Goal: Task Accomplishment & Management: Complete application form

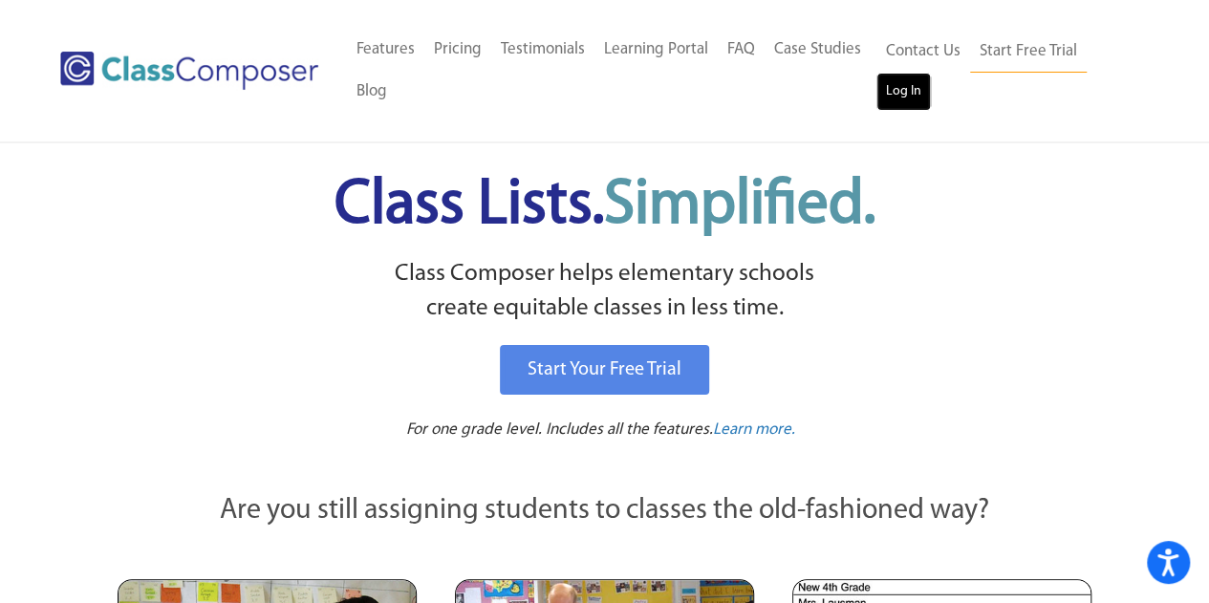
click at [912, 89] on link "Log In" at bounding box center [903, 92] width 54 height 38
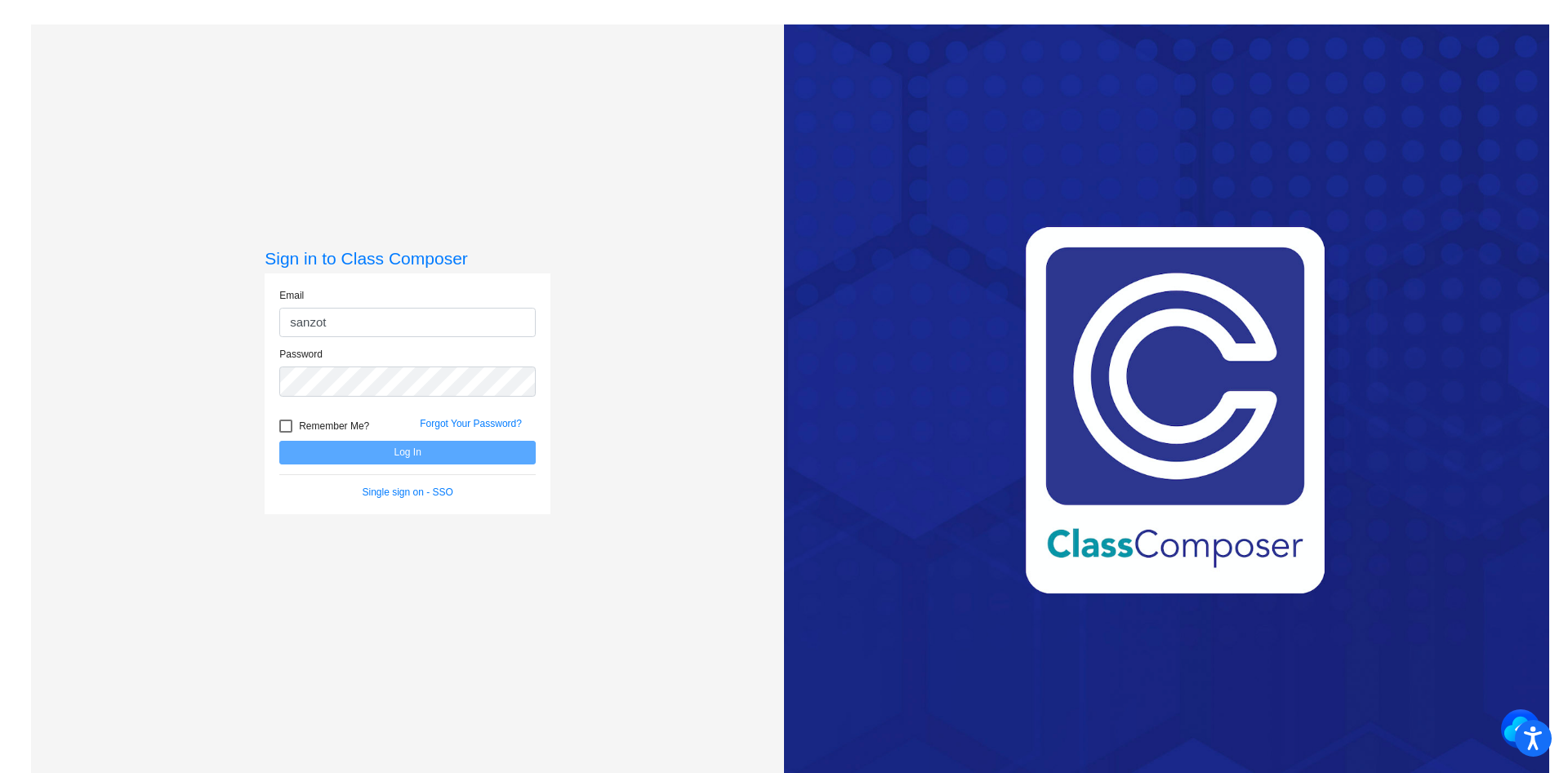
type input "sanzottag@victorschools.org"
click at [279, 441] on button "Log In" at bounding box center [408, 453] width 256 height 24
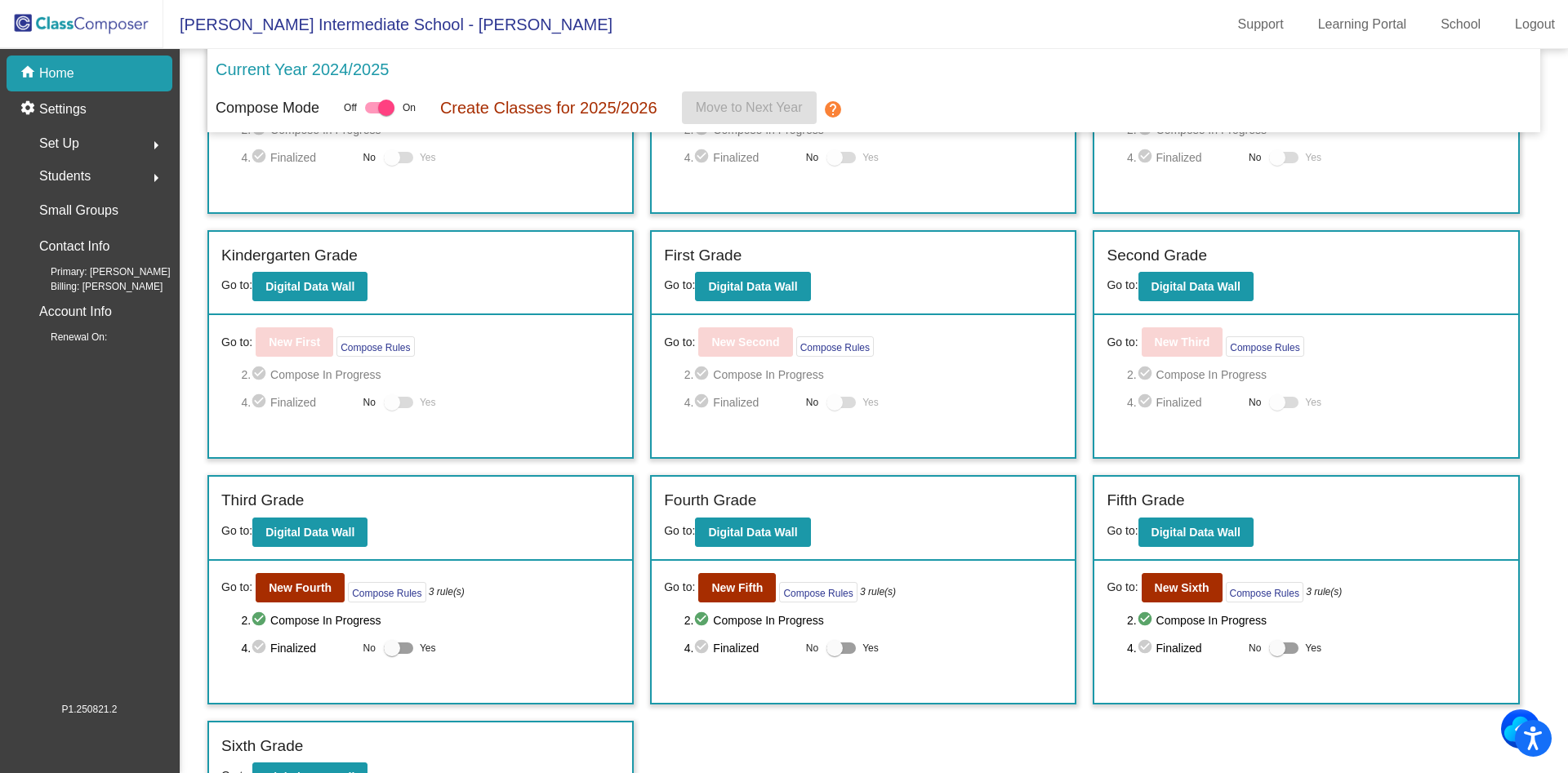
scroll to position [159, 0]
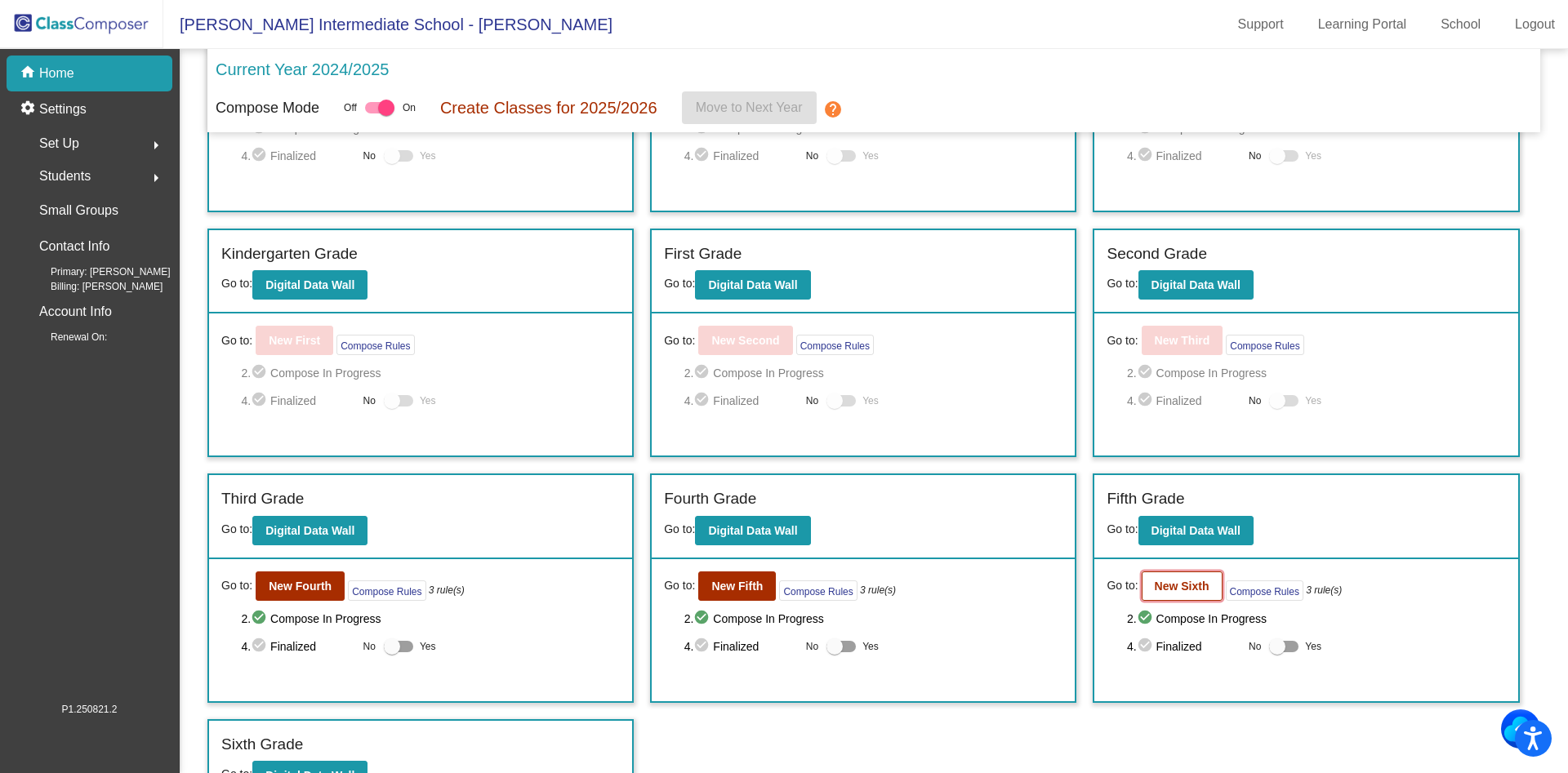
click at [1183, 599] on button "New Sixth" at bounding box center [1182, 586] width 81 height 29
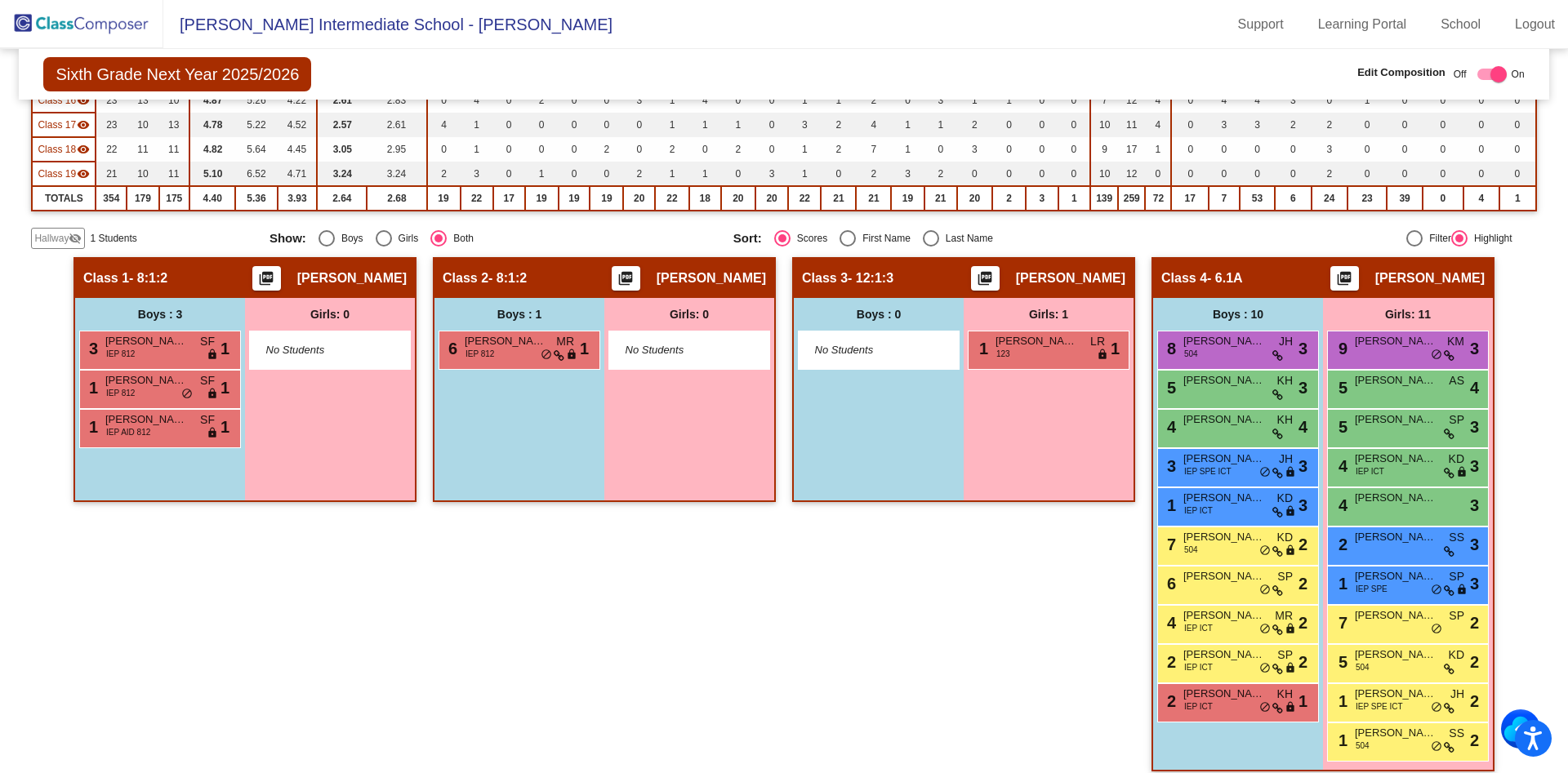
scroll to position [565, 0]
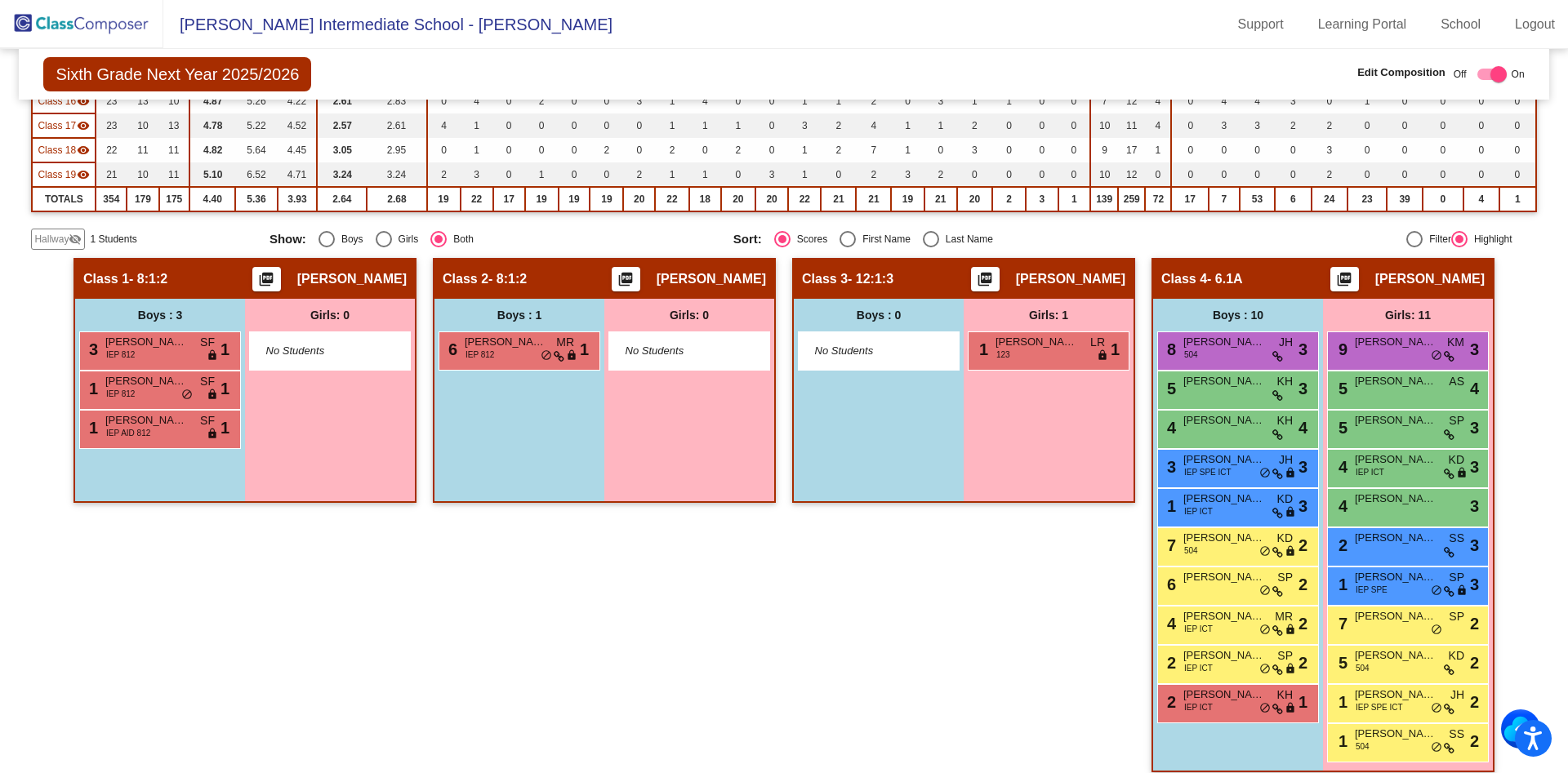
click at [59, 239] on span "Hallway" at bounding box center [51, 238] width 34 height 15
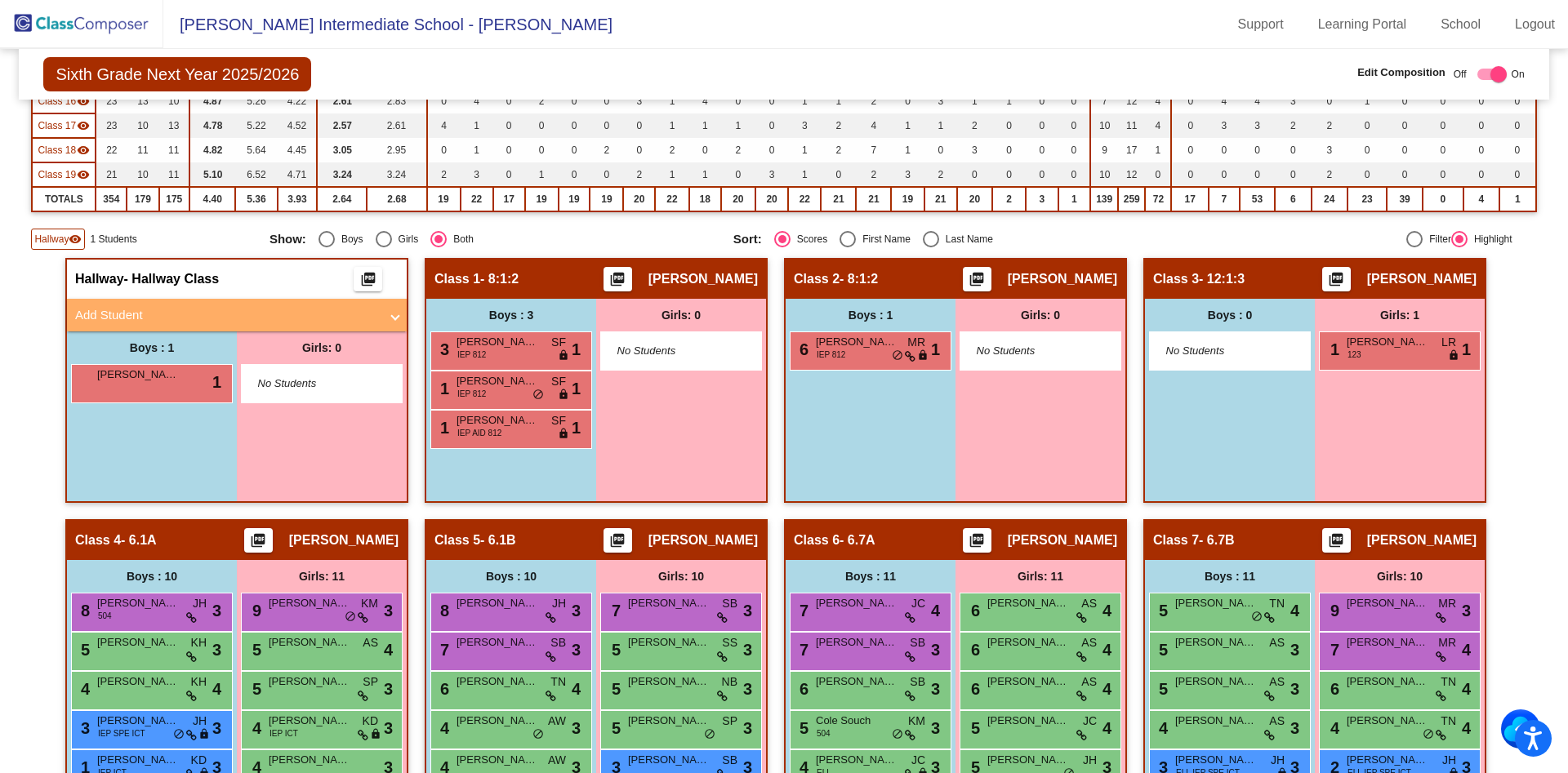
click at [111, 314] on mat-panel-title "Add Student" at bounding box center [227, 315] width 304 height 19
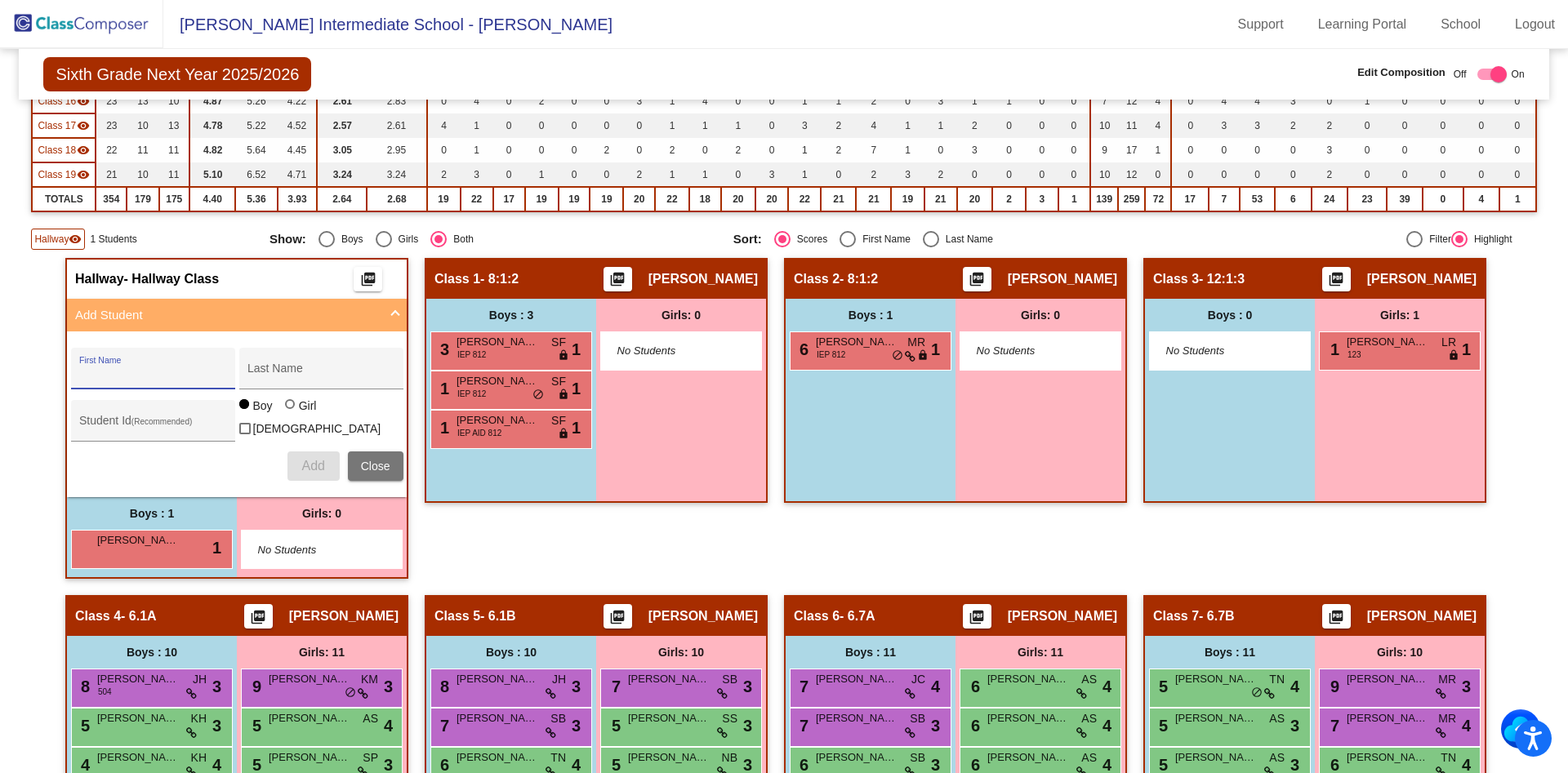
click at [131, 375] on input "First Name" at bounding box center [153, 374] width 147 height 13
type input "Alayna"
type input "Raymond"
click at [289, 409] on div at bounding box center [290, 403] width 9 height 9
click at [291, 413] on input "Girl" at bounding box center [291, 413] width 1 height 1
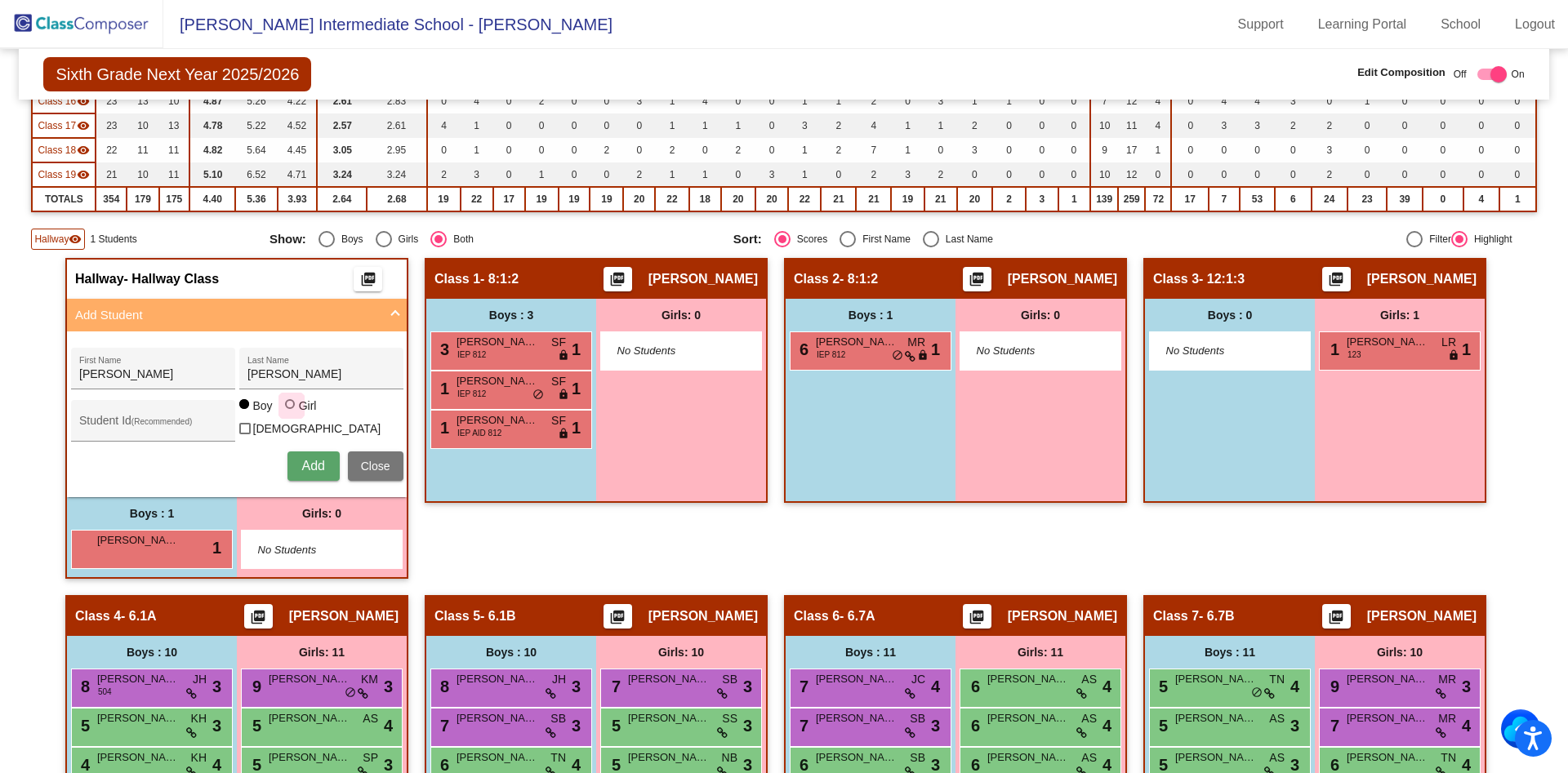
radio input "true"
click at [138, 428] on input "Student Id (Recommended)" at bounding box center [153, 426] width 147 height 13
type input "112006"
click at [309, 466] on span "Add" at bounding box center [313, 466] width 23 height 14
click at [377, 462] on span "Close" at bounding box center [375, 466] width 29 height 13
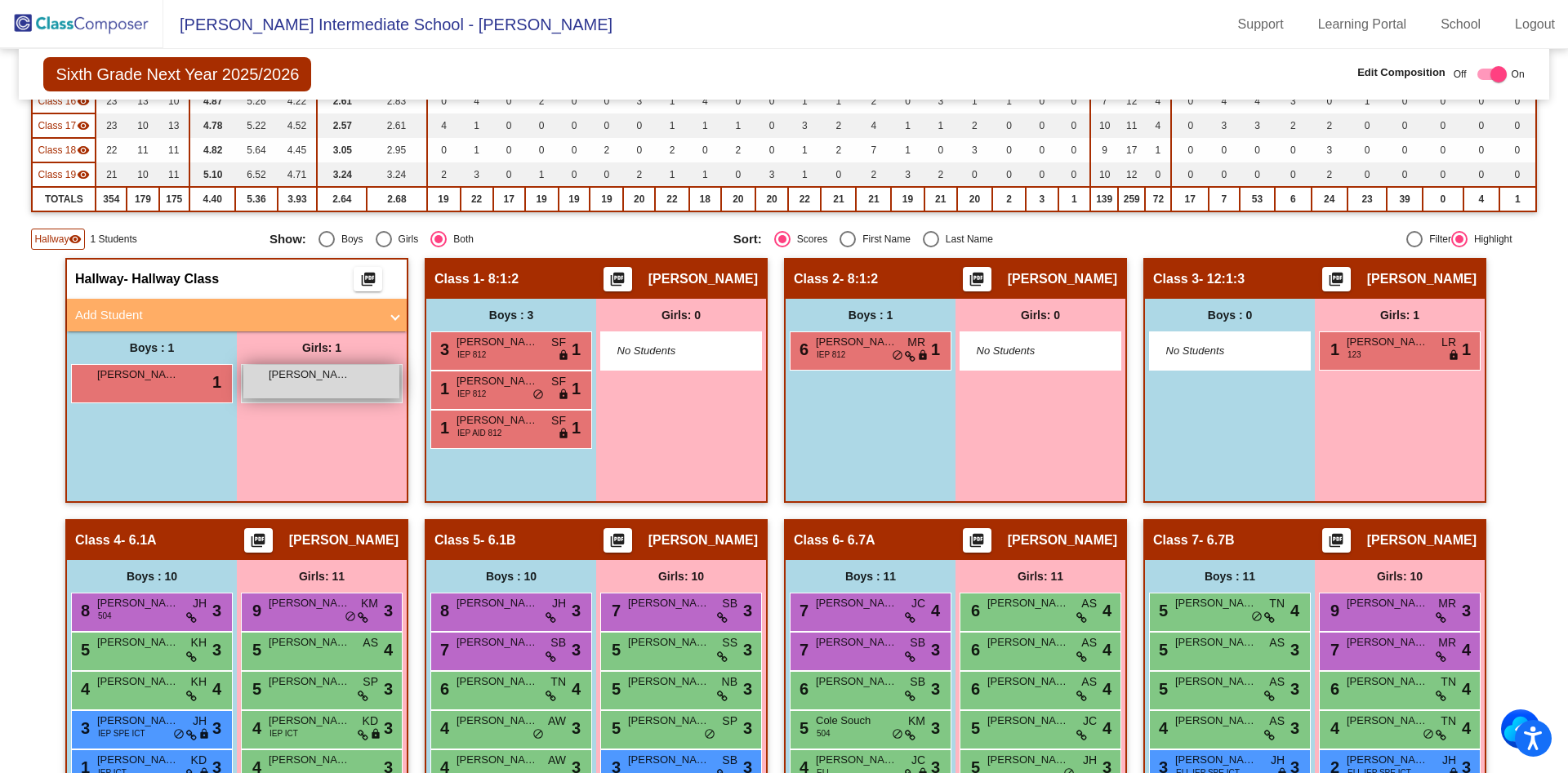
click at [317, 384] on div "Alayna Raymond lock do_not_disturb_alt" at bounding box center [321, 381] width 156 height 33
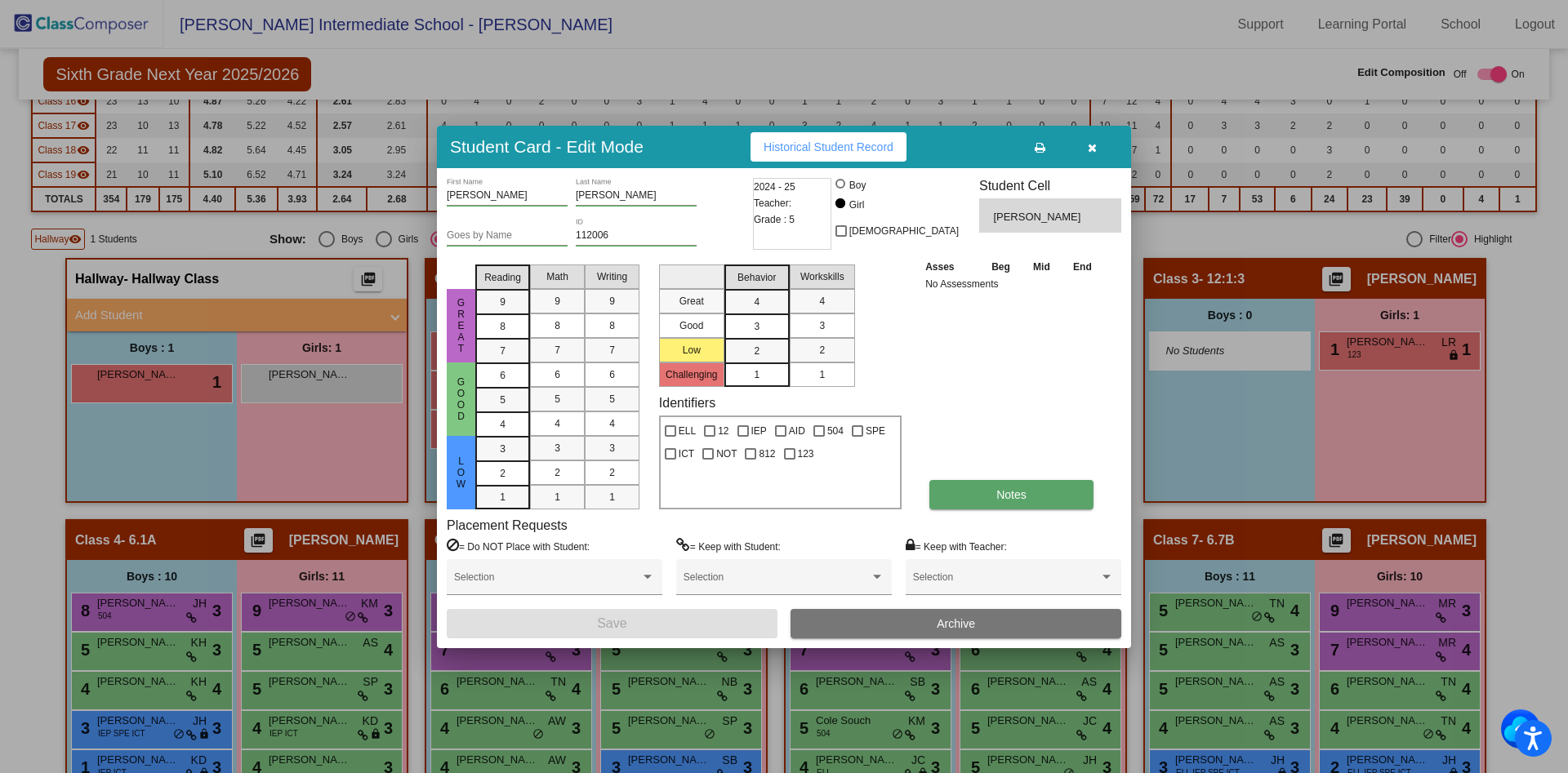
click at [1022, 503] on button "Notes" at bounding box center [1012, 495] width 164 height 29
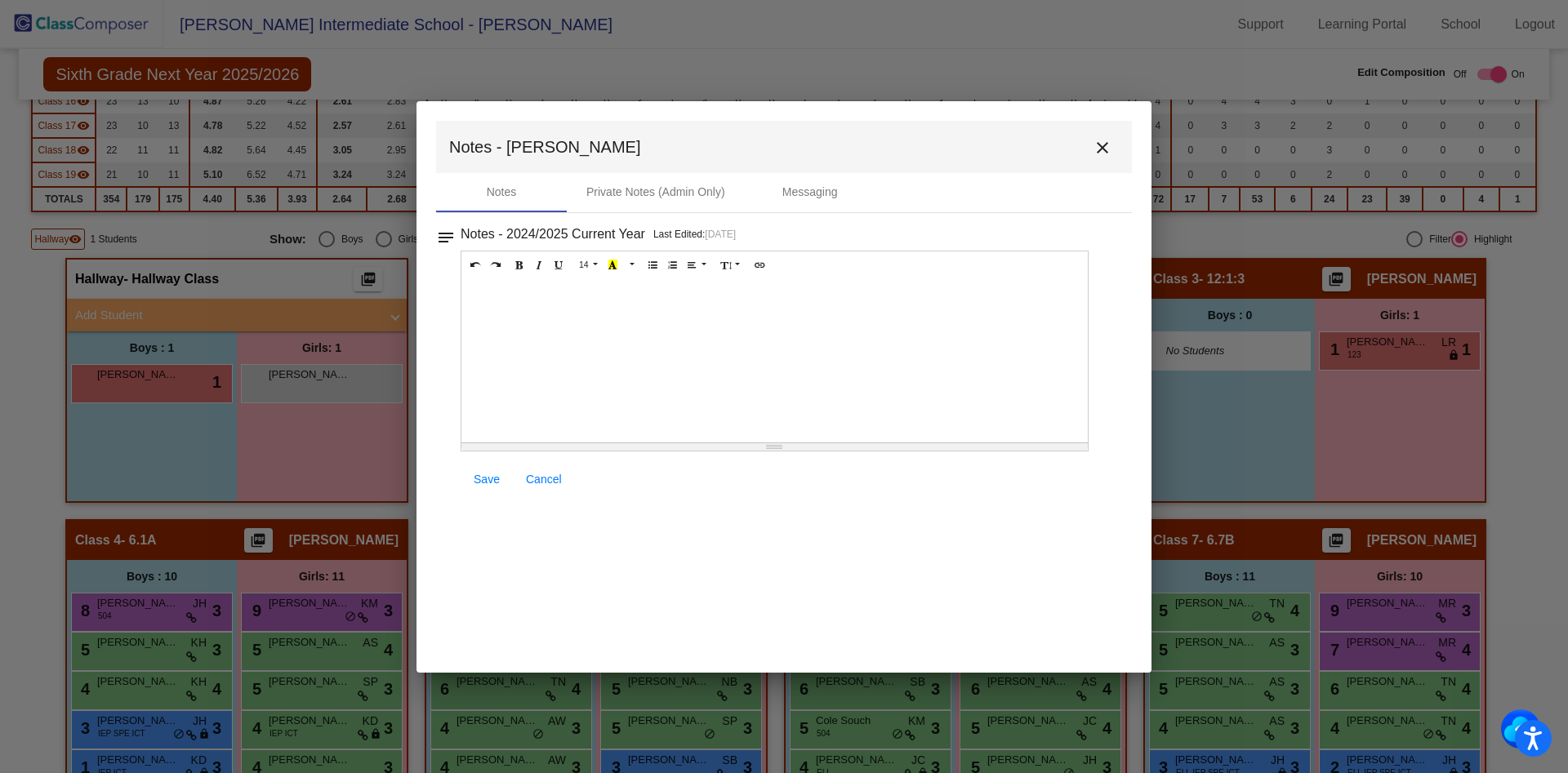
click at [834, 302] on div at bounding box center [774, 360] width 626 height 163
click at [468, 349] on div "New Entrant - 9/3/25 Canandaigua School District Canandaigua Middle School" at bounding box center [774, 360] width 626 height 163
click at [778, 329] on p "Canandaigua School District - Canandaigua Middle School" at bounding box center [775, 321] width 610 height 16
click at [488, 480] on span "Save" at bounding box center [486, 478] width 26 height 13
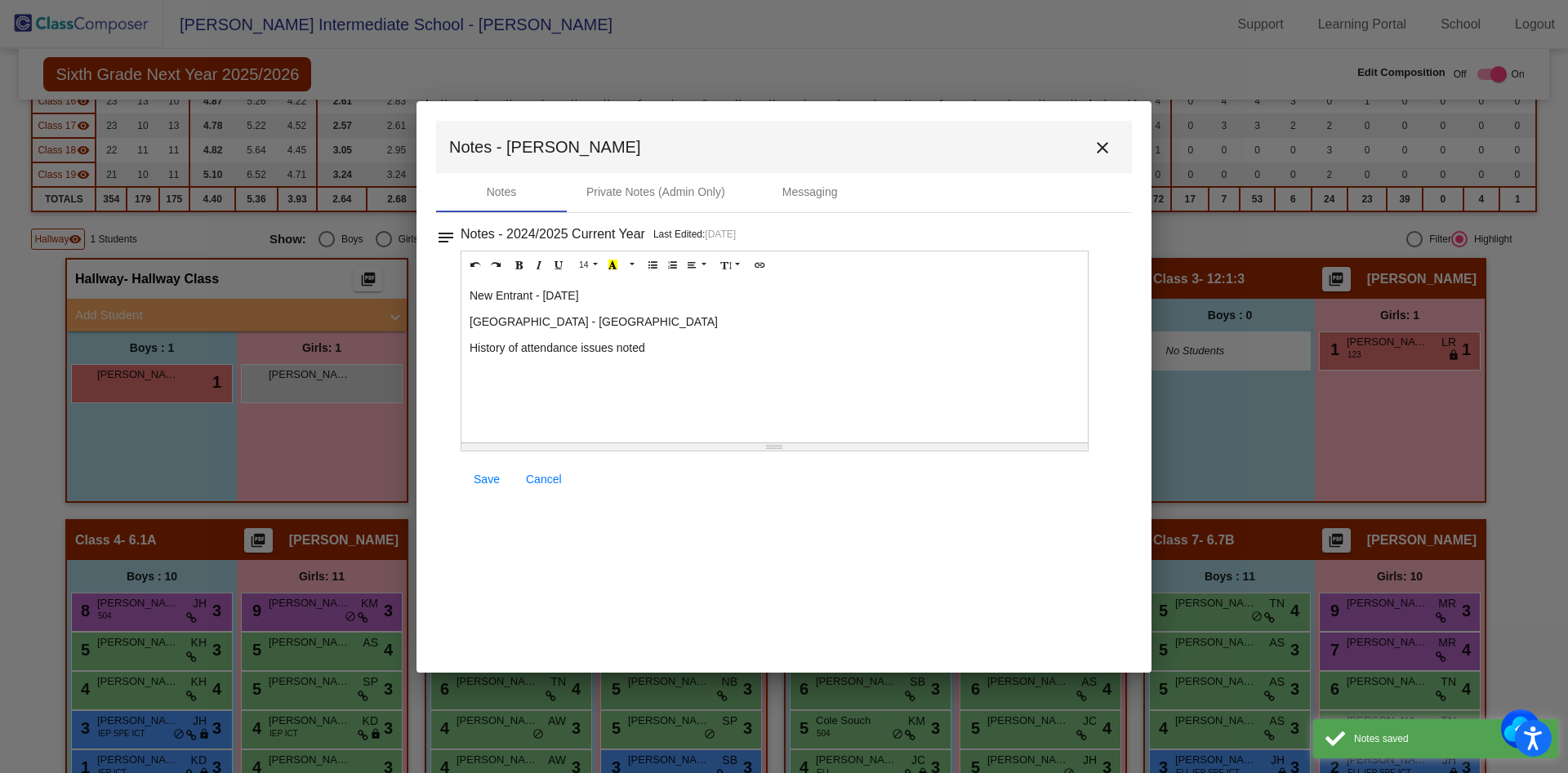
click at [488, 480] on span "Save" at bounding box center [486, 478] width 26 height 13
click at [1101, 149] on mat-icon "close" at bounding box center [1102, 148] width 20 height 20
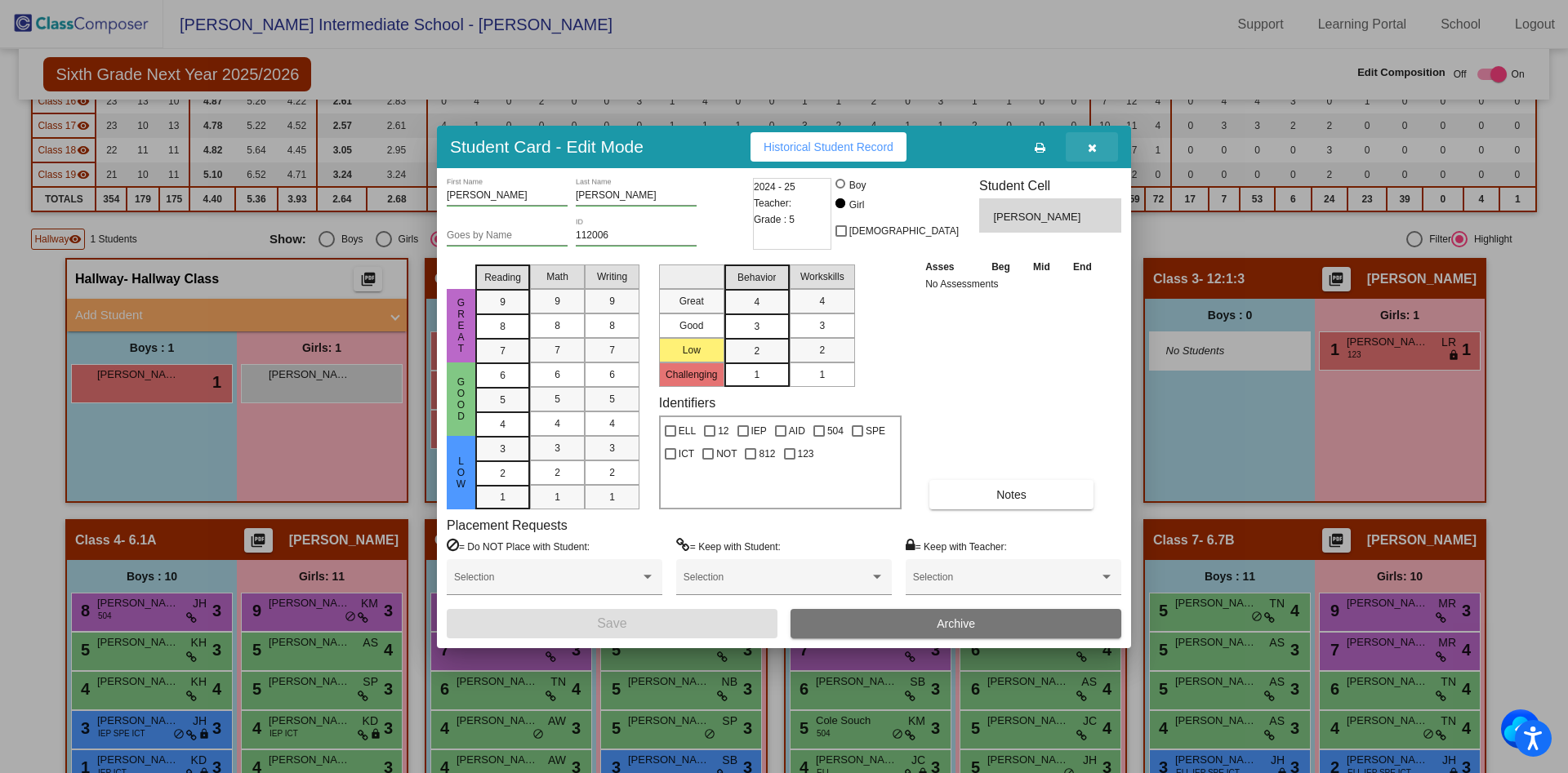
click at [1094, 149] on icon "button" at bounding box center [1092, 147] width 9 height 11
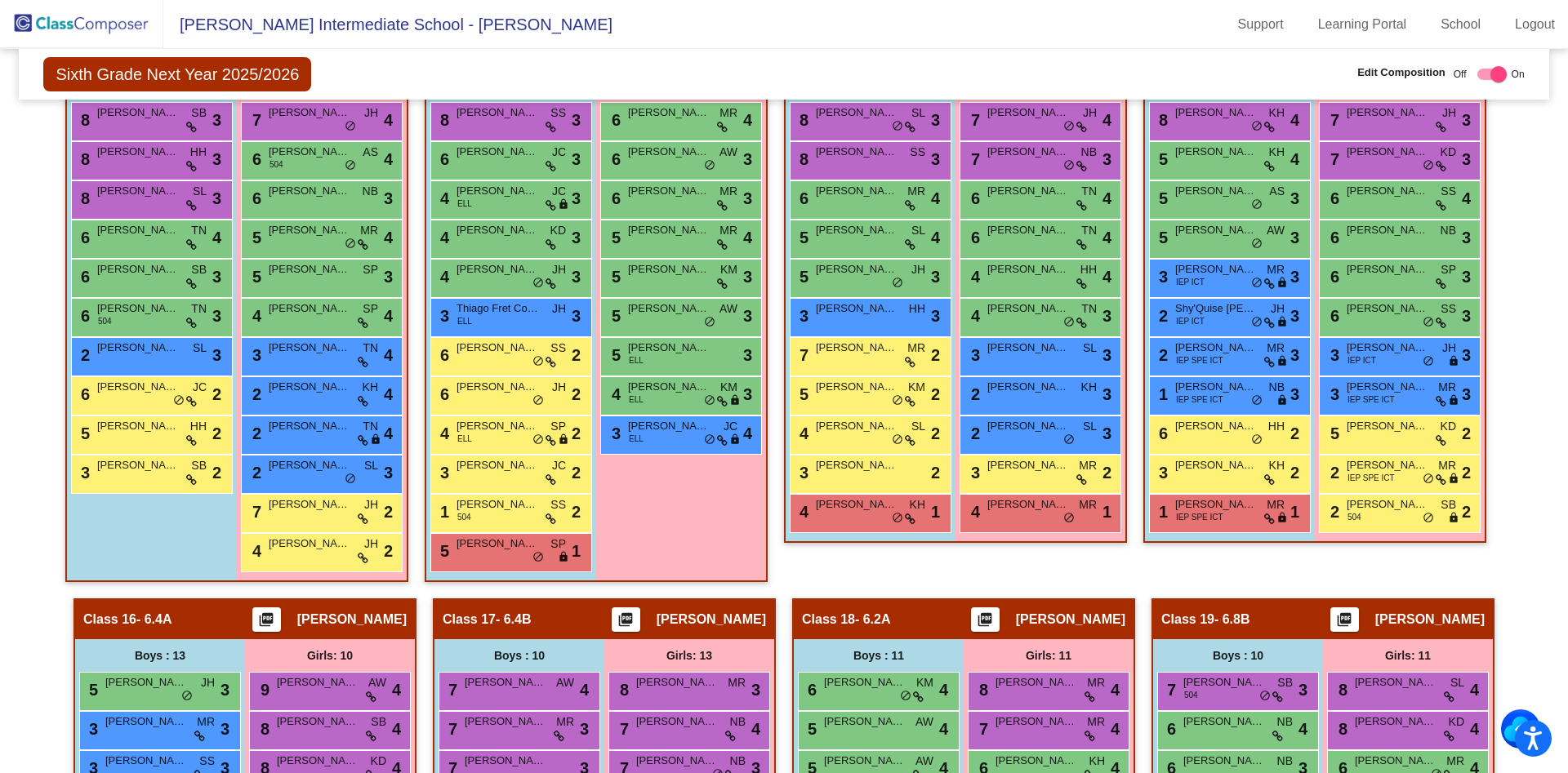
scroll to position [2178, 0]
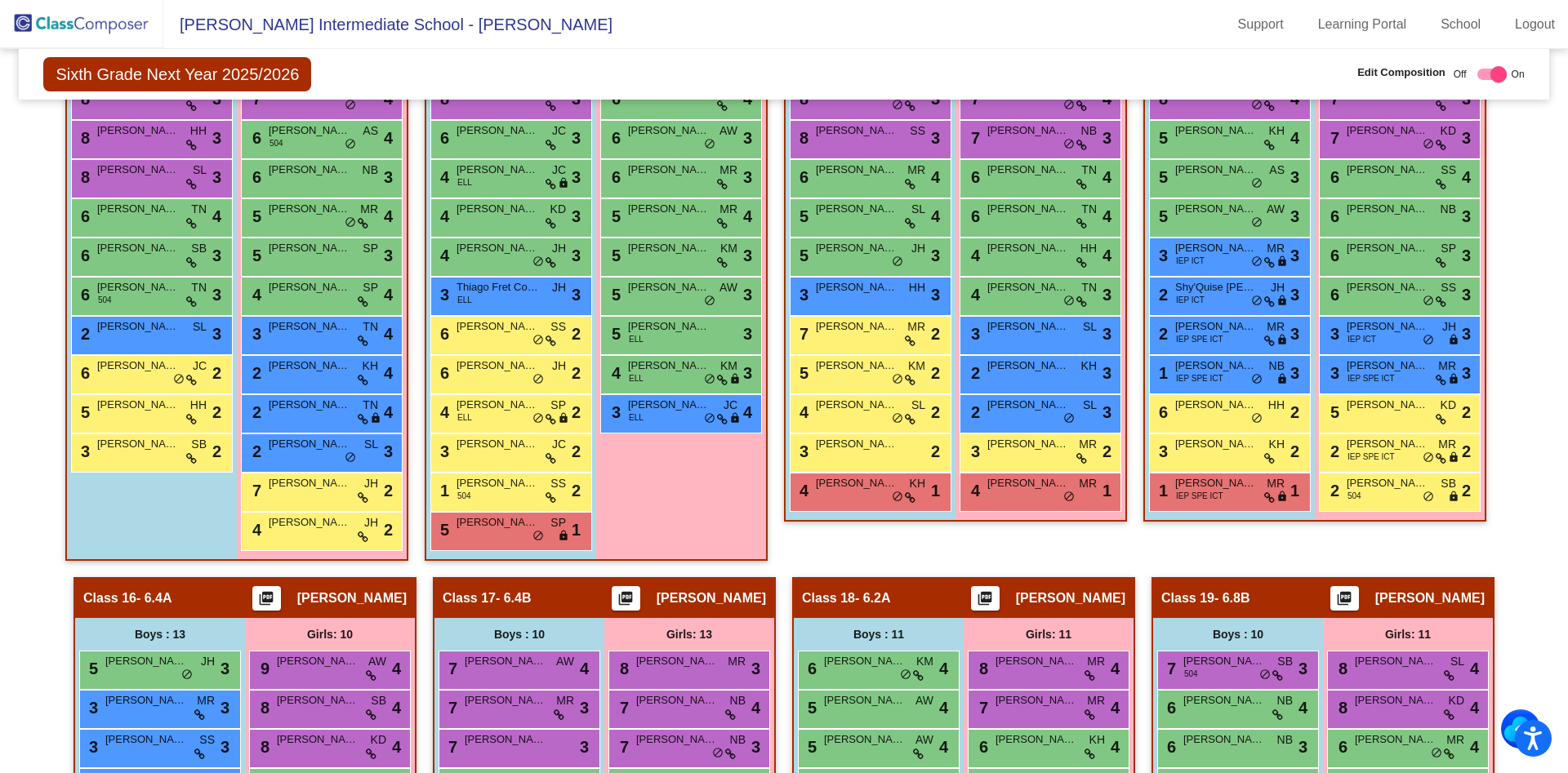
click at [1090, 560] on div "Class 14 - 6.6A picture_as_pdf Jade Williams Add Student First Name Last Name S…" at bounding box center [955, 292] width 343 height 570
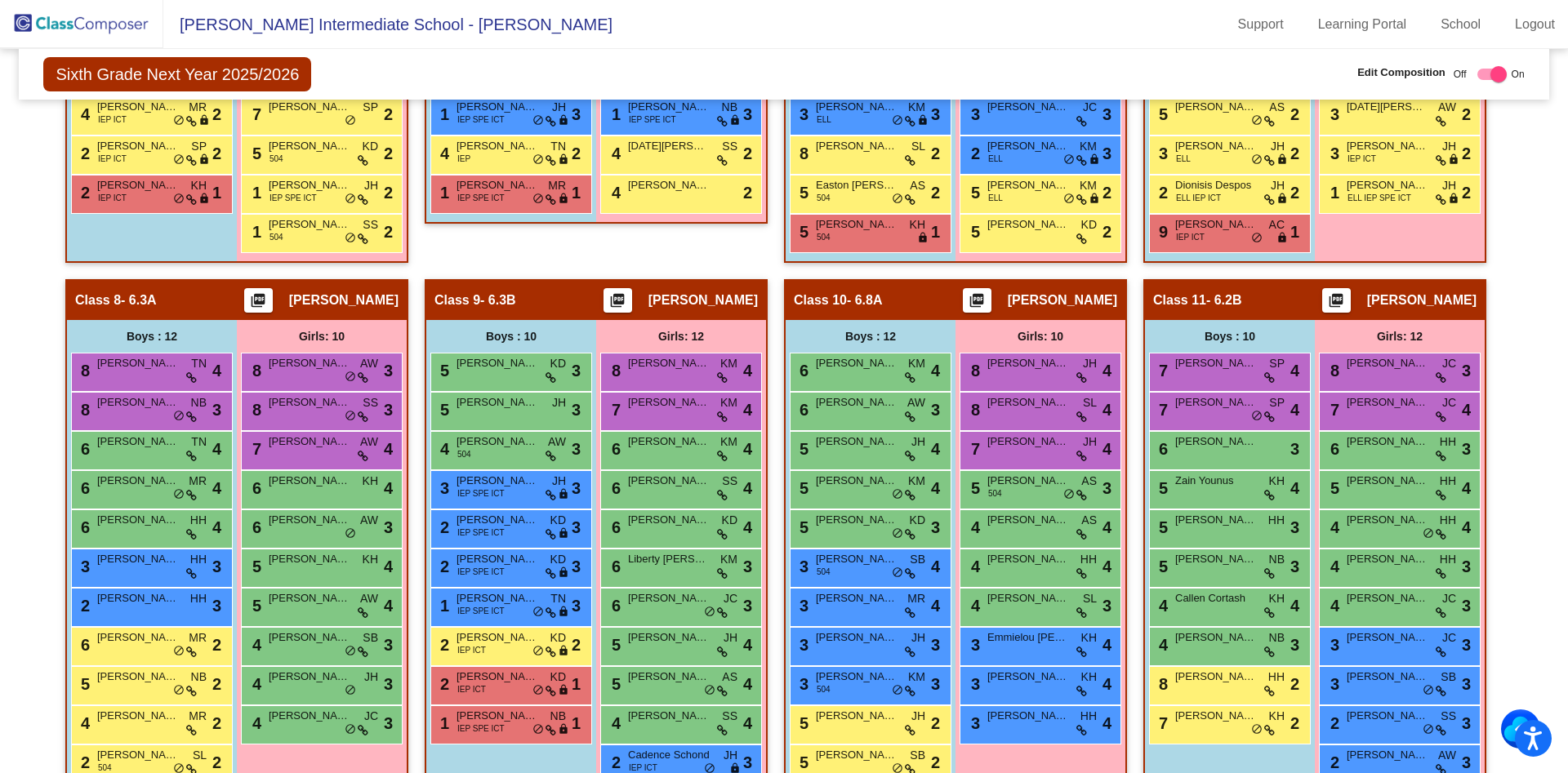
scroll to position [1328, 0]
